Goal: Information Seeking & Learning: Learn about a topic

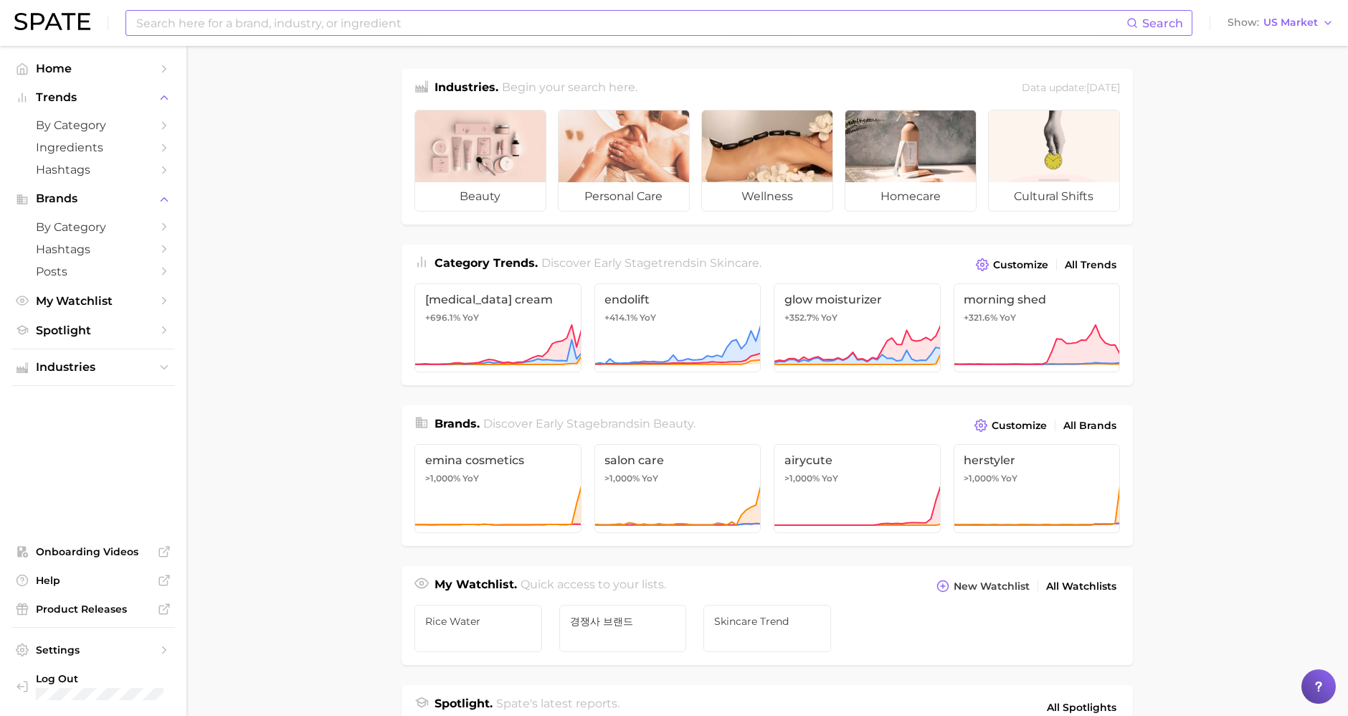
click at [225, 24] on input at bounding box center [631, 23] width 992 height 24
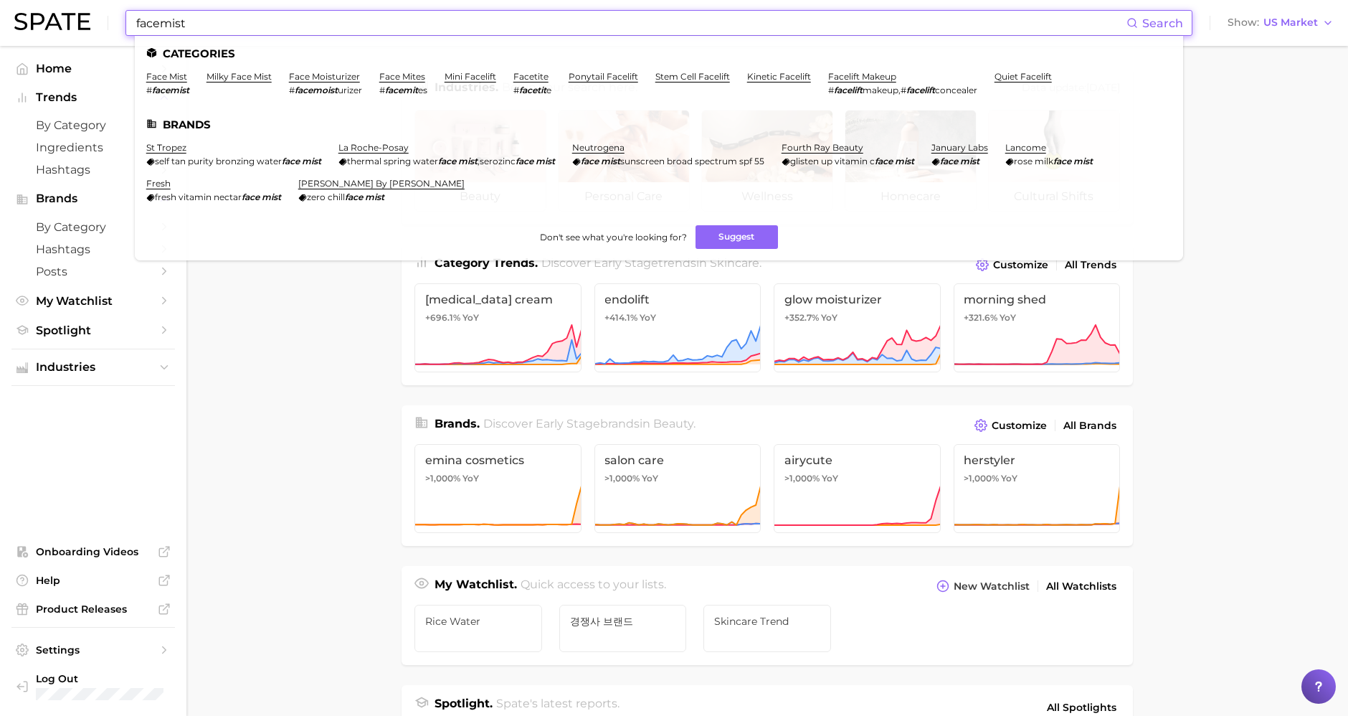
type input "facemist"
click at [190, 79] on ul "face mist # facemist milky face mist face moisturizer # facemoist urizer face m…" at bounding box center [658, 89] width 1025 height 36
click at [162, 79] on link "face mist" at bounding box center [166, 76] width 41 height 11
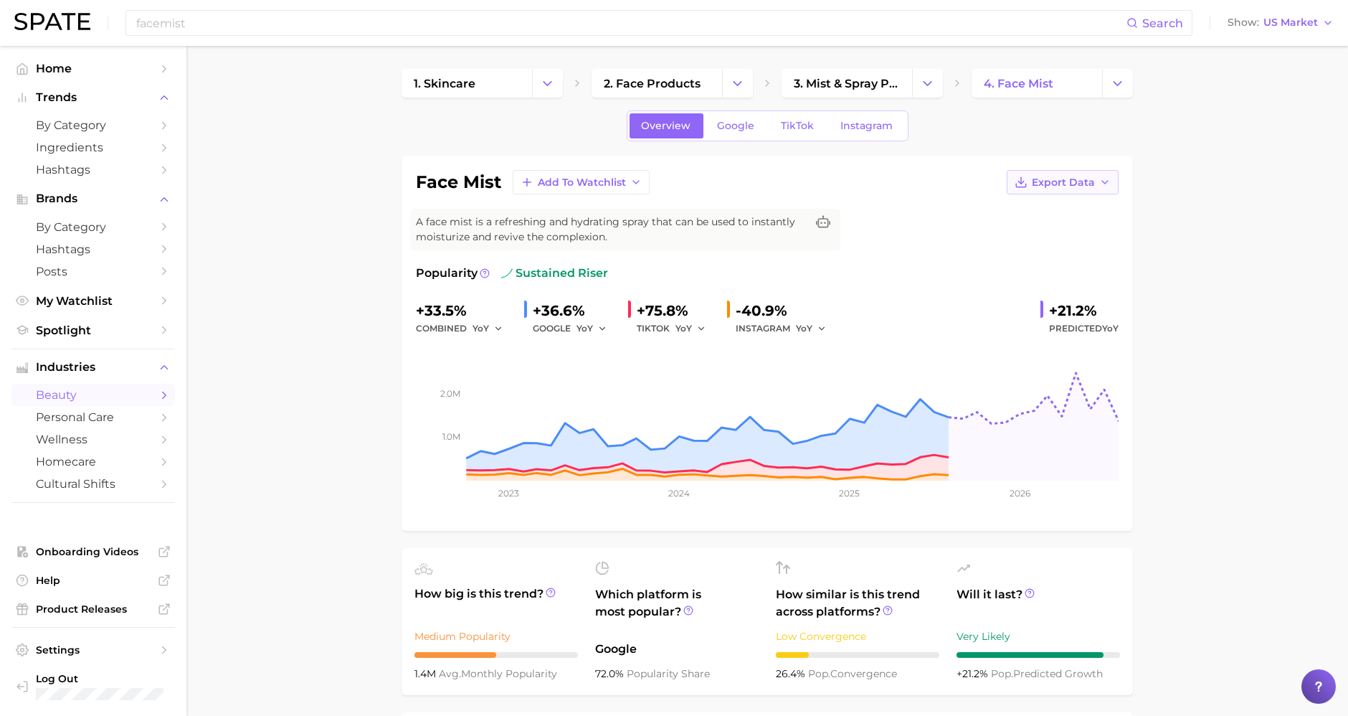
click at [1043, 176] on span "Export Data" at bounding box center [1063, 182] width 63 height 12
click at [1039, 229] on span "Time Series Image" at bounding box center [1033, 235] width 96 height 12
drag, startPoint x: 993, startPoint y: 42, endPoint x: 1000, endPoint y: 37, distance: 8.8
click at [993, 42] on div "facemist Search Show US Market" at bounding box center [673, 23] width 1319 height 46
click at [1034, 14] on input "facemist" at bounding box center [631, 23] width 992 height 24
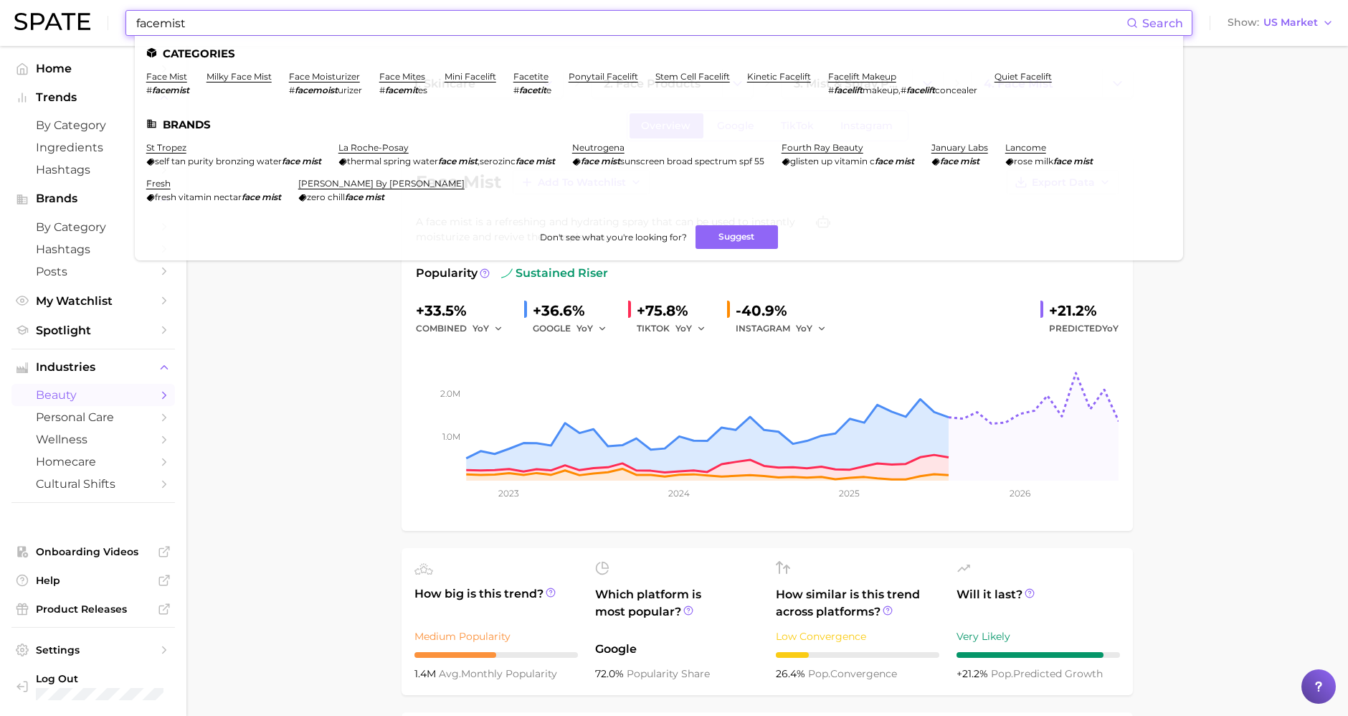
type input "ㅇ"
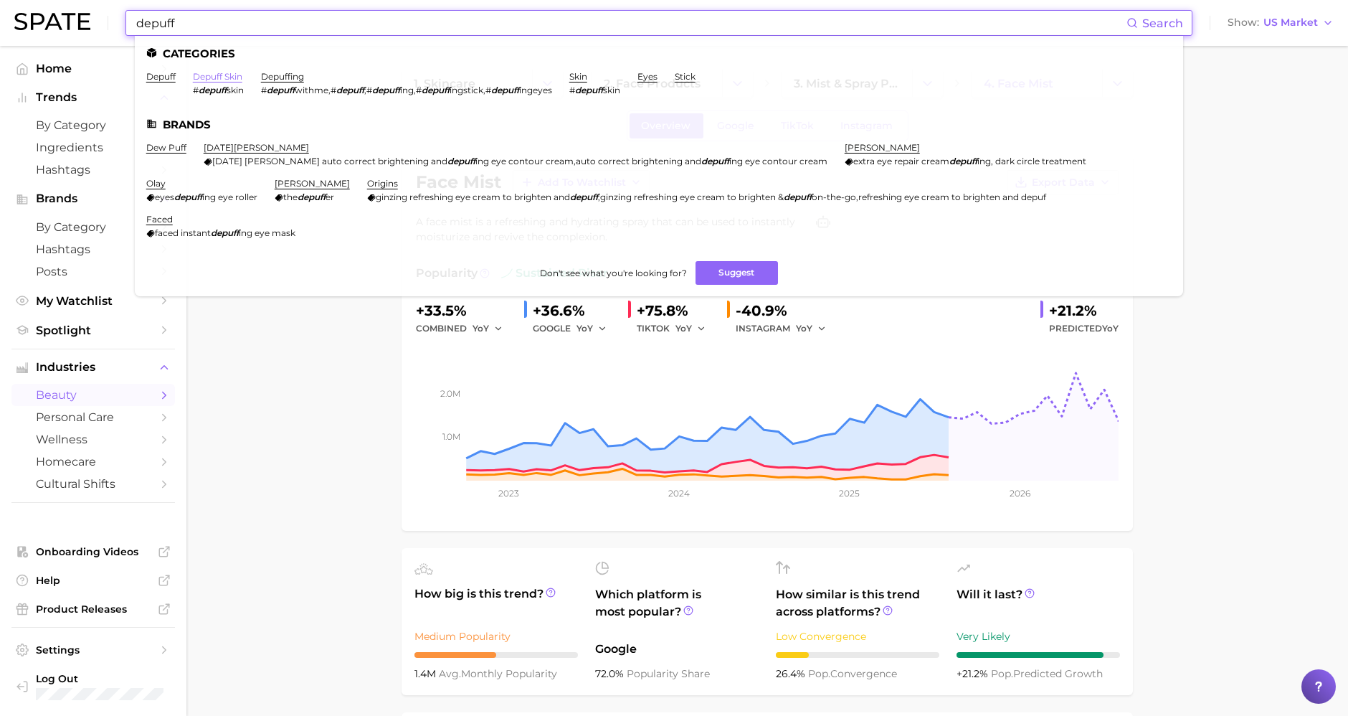
type input "depuff"
click at [225, 77] on link "depuff skin" at bounding box center [217, 76] width 49 height 11
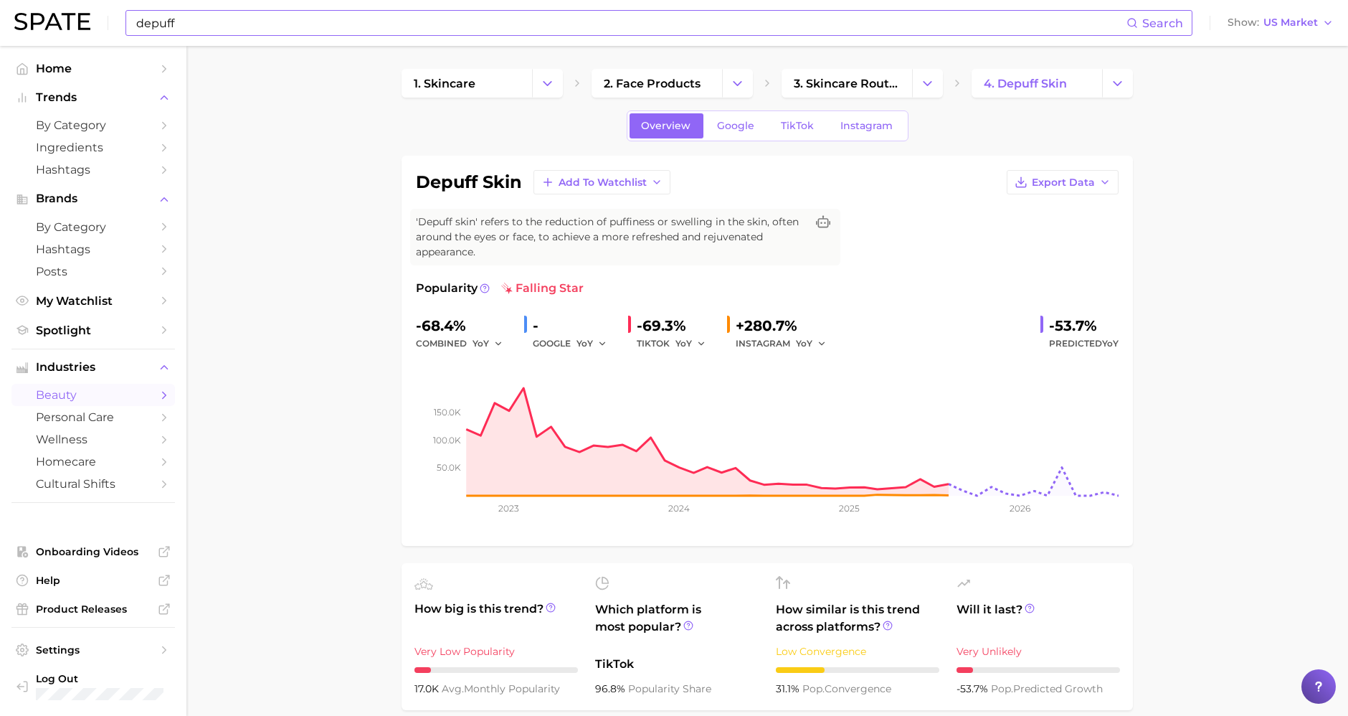
click at [308, 22] on input "depuff" at bounding box center [631, 23] width 992 height 24
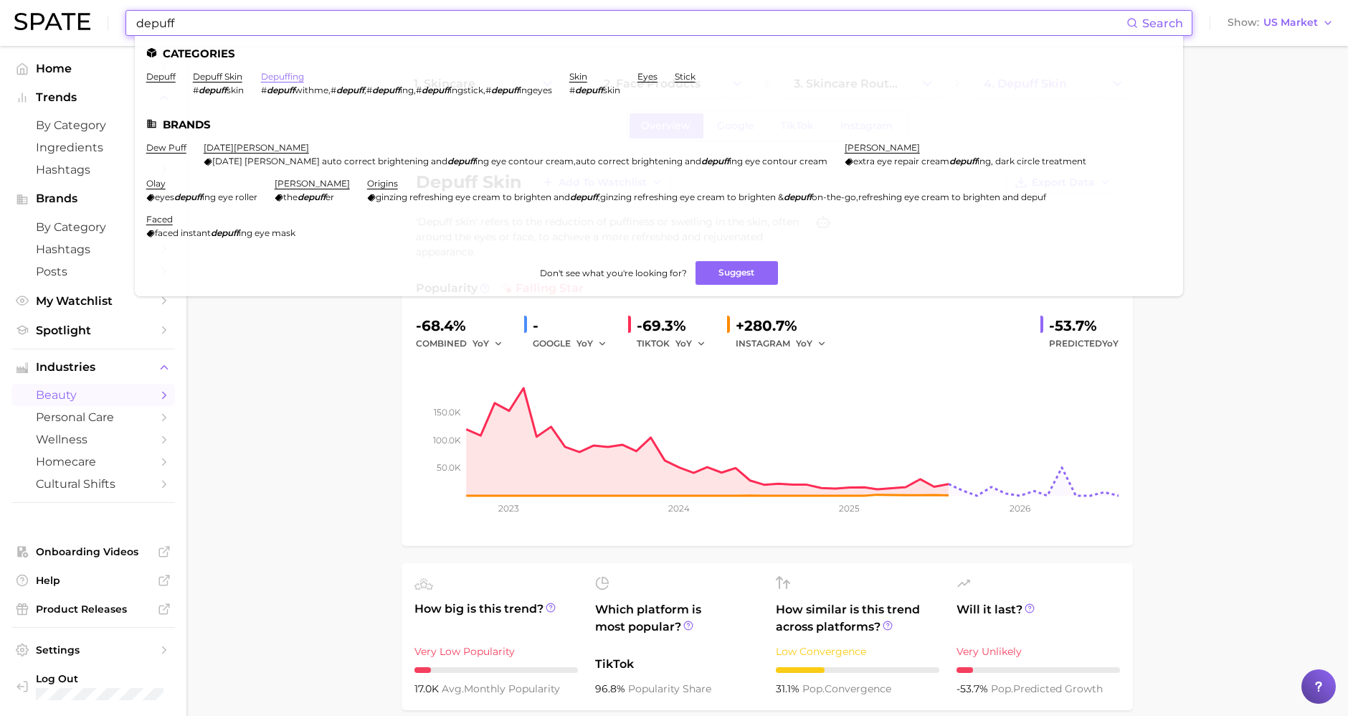
click at [293, 71] on link "depuffing" at bounding box center [282, 76] width 43 height 11
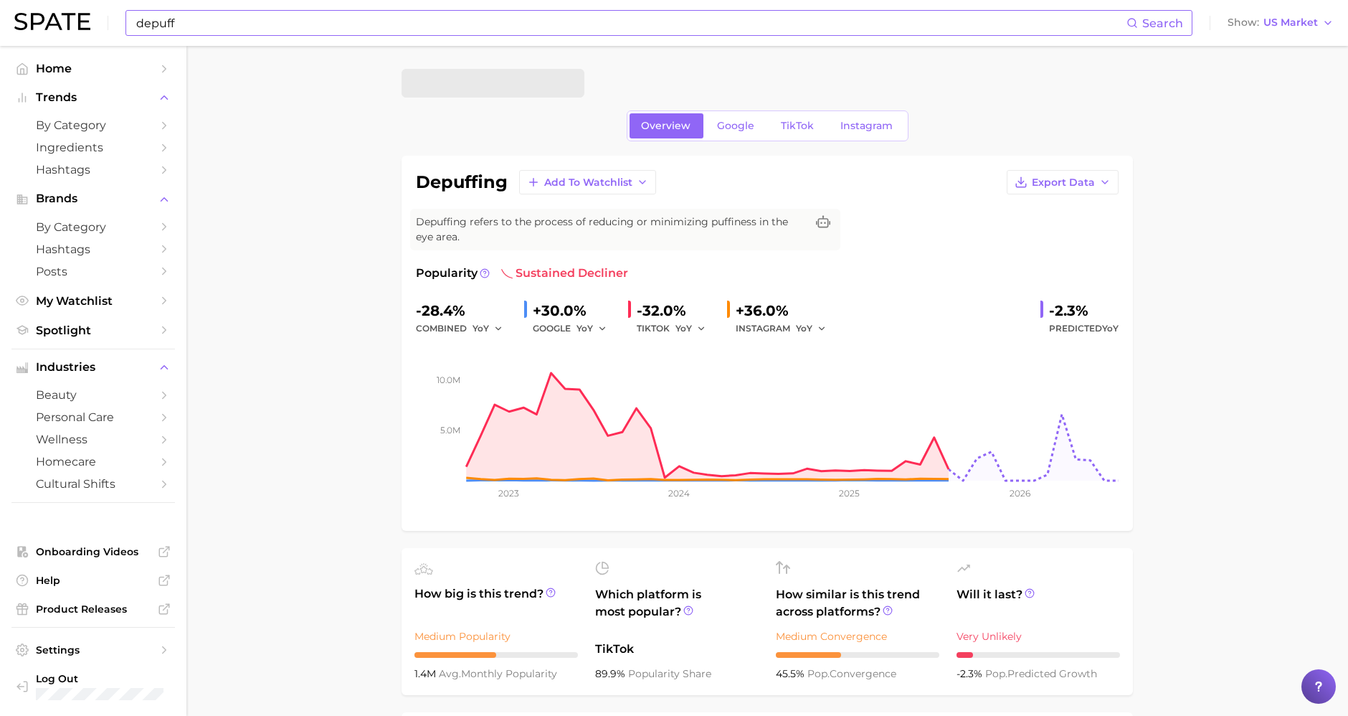
click at [450, 11] on input "depuff" at bounding box center [631, 23] width 992 height 24
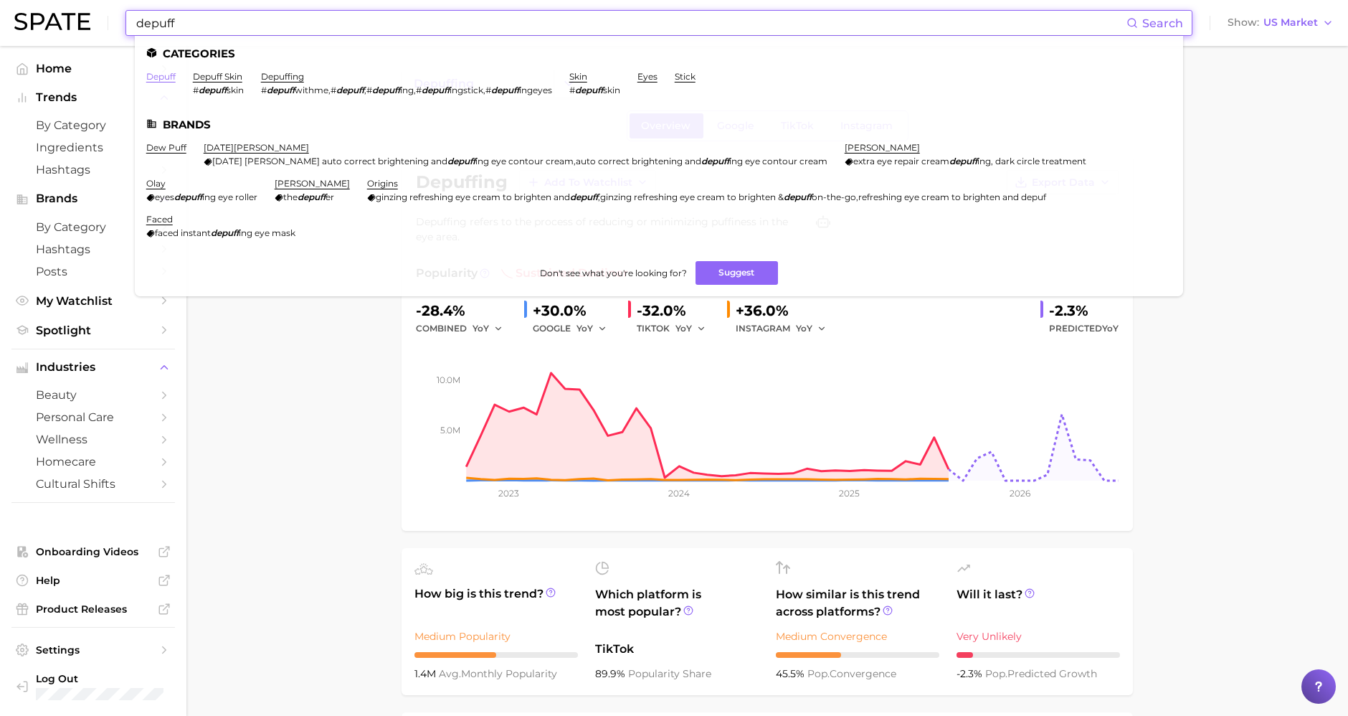
click at [156, 77] on link "depuff" at bounding box center [160, 76] width 29 height 11
